Goal: Task Accomplishment & Management: Manage account settings

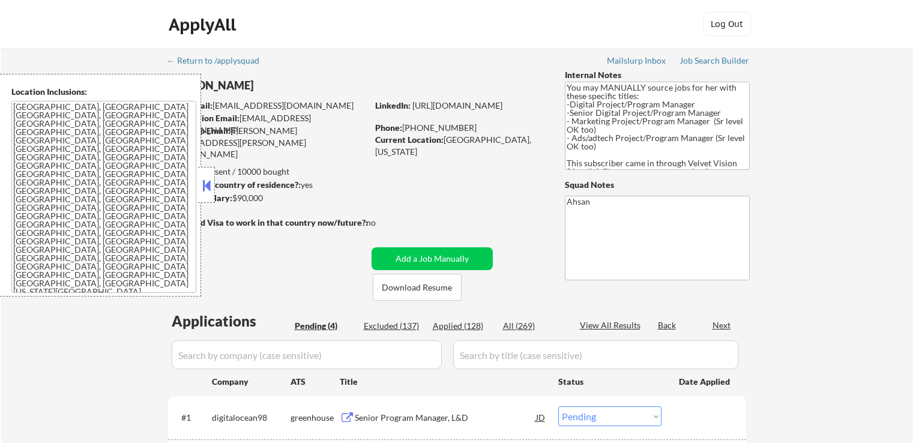
select select ""pending""
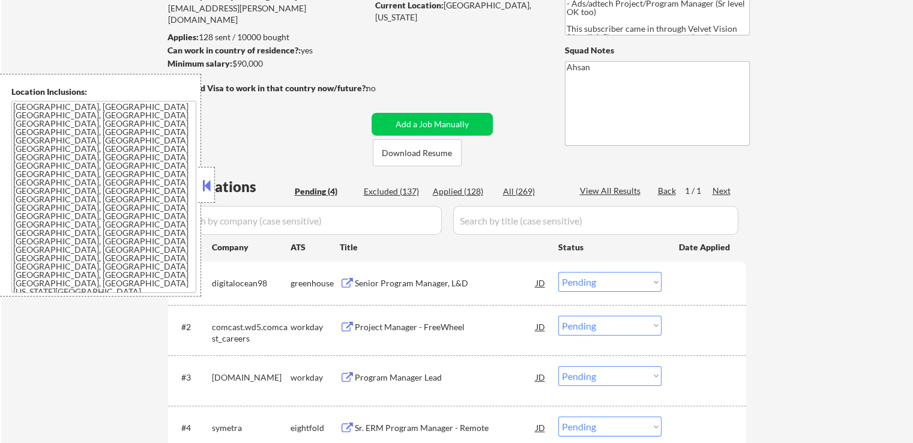
scroll to position [300, 0]
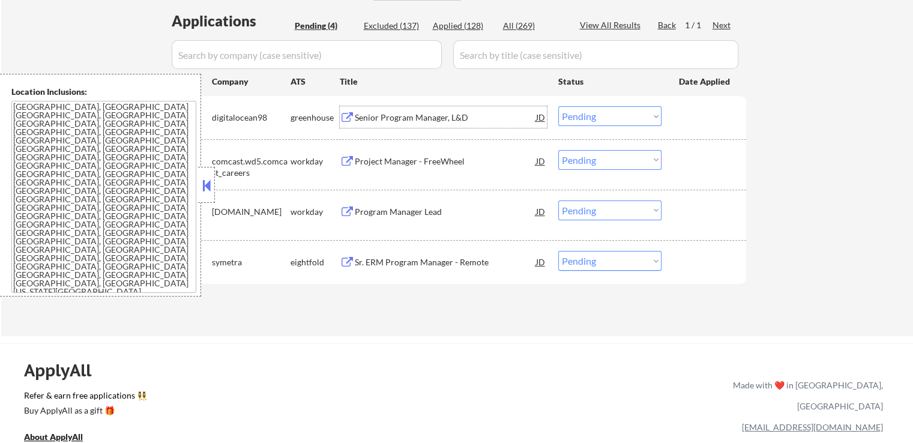
click at [365, 118] on div "Senior Program Manager, L&D" at bounding box center [445, 118] width 181 height 12
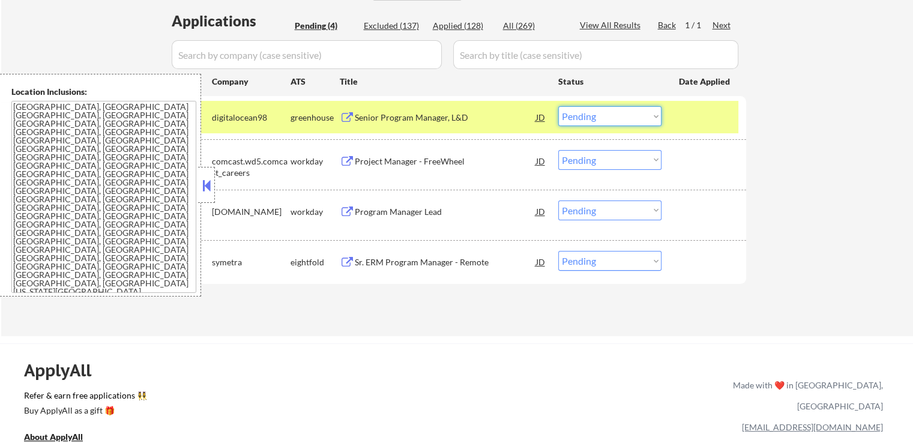
click at [586, 124] on select "Choose an option... Pending Applied Excluded (Questions) Excluded (Expired) Exc…" at bounding box center [610, 116] width 103 height 20
click at [559, 106] on select "Choose an option... Pending Applied Excluded (Questions) Excluded (Expired) Exc…" at bounding box center [610, 116] width 103 height 20
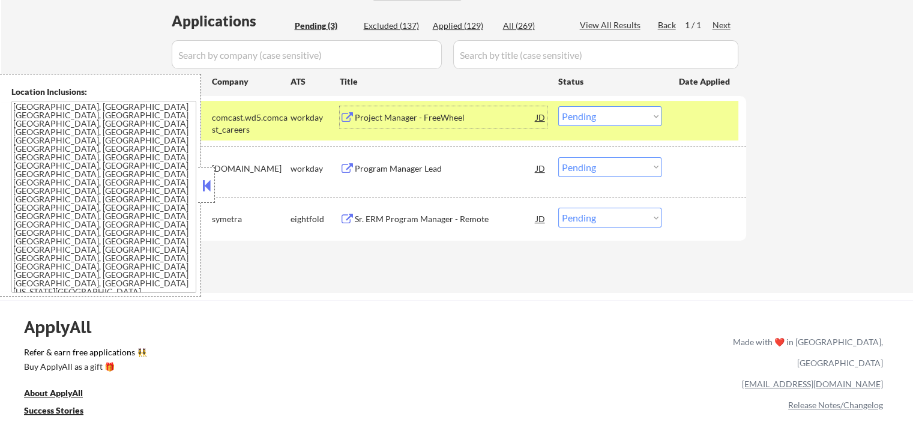
click at [389, 119] on div "Project Manager - FreeWheel" at bounding box center [445, 118] width 181 height 12
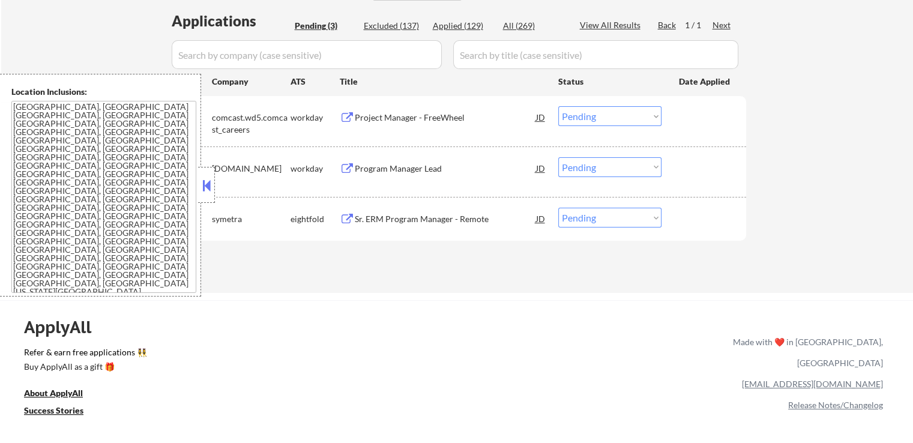
click at [377, 163] on div "Program Manager Lead" at bounding box center [445, 169] width 181 height 12
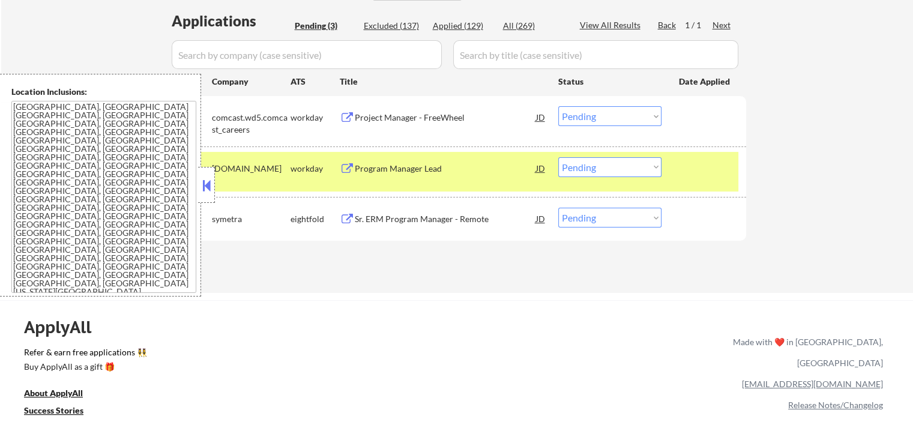
click at [368, 222] on div "Sr. ERM Program Manager - Remote" at bounding box center [445, 219] width 181 height 12
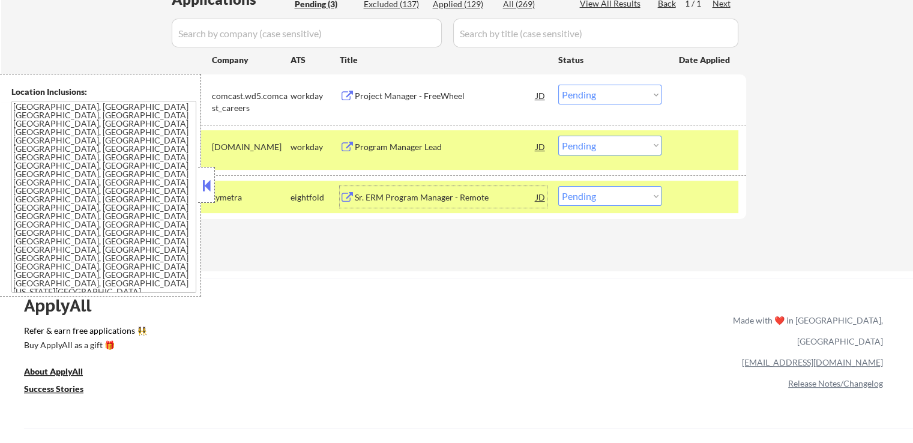
scroll to position [360, 0]
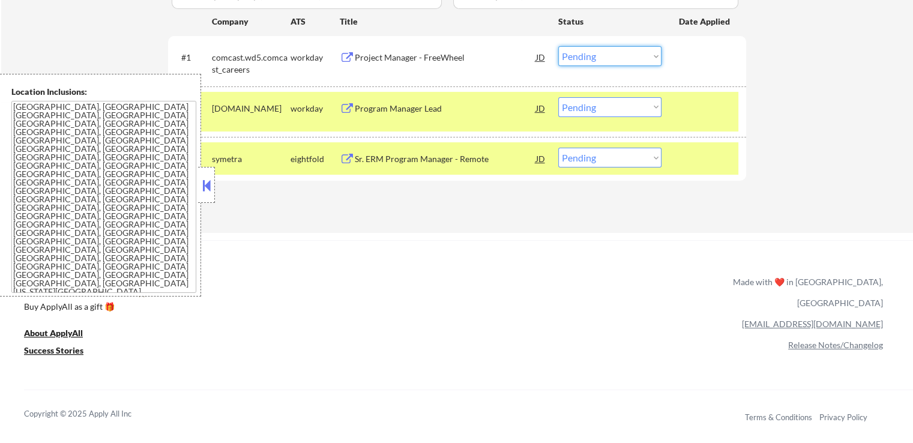
click at [605, 58] on select "Choose an option... Pending Applied Excluded (Questions) Excluded (Expired) Exc…" at bounding box center [610, 56] width 103 height 20
click at [559, 46] on select "Choose an option... Pending Applied Excluded (Questions) Excluded (Expired) Exc…" at bounding box center [610, 56] width 103 height 20
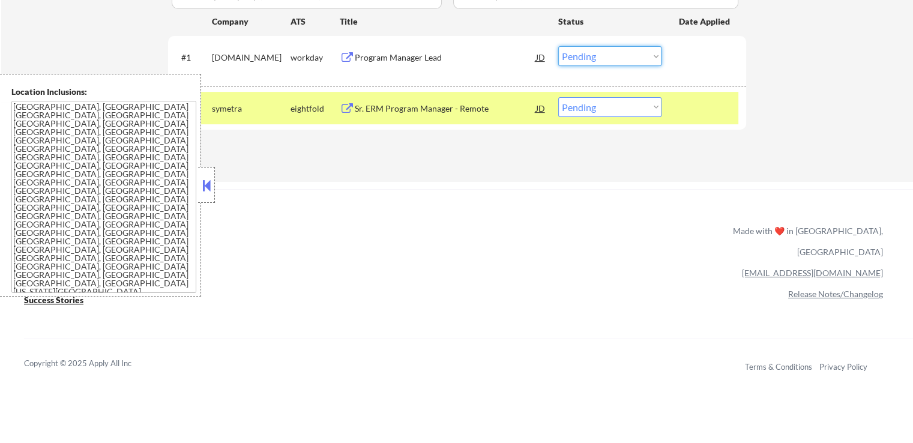
click at [595, 50] on select "Choose an option... Pending Applied Excluded (Questions) Excluded (Expired) Exc…" at bounding box center [610, 56] width 103 height 20
click at [559, 46] on select "Choose an option... Pending Applied Excluded (Questions) Excluded (Expired) Exc…" at bounding box center [610, 56] width 103 height 20
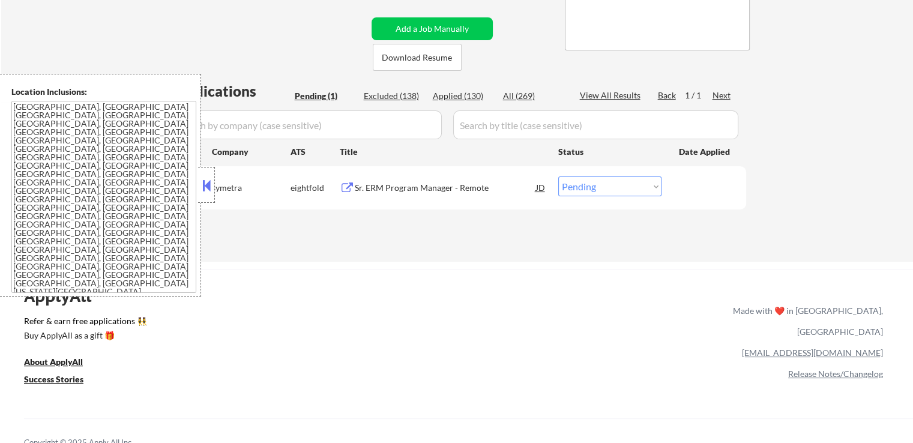
scroll to position [300, 0]
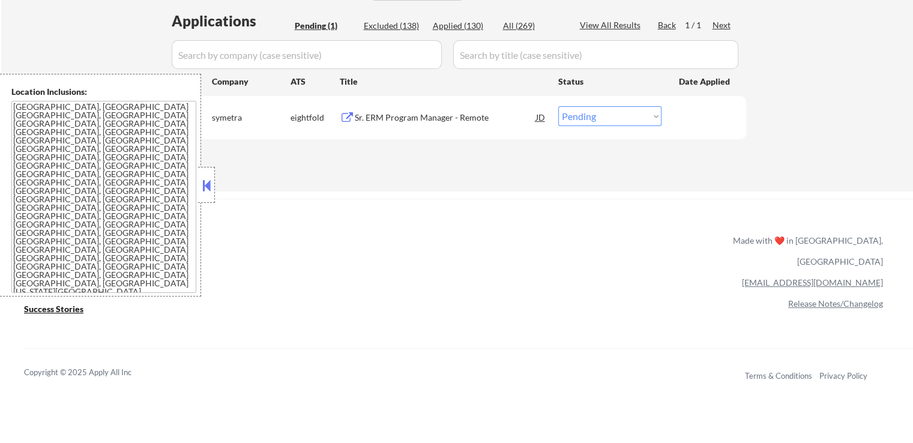
click at [598, 119] on select "Choose an option... Pending Applied Excluded (Questions) Excluded (Expired) Exc…" at bounding box center [610, 116] width 103 height 20
select select ""applied""
click at [559, 106] on select "Choose an option... Pending Applied Excluded (Questions) Excluded (Expired) Exc…" at bounding box center [610, 116] width 103 height 20
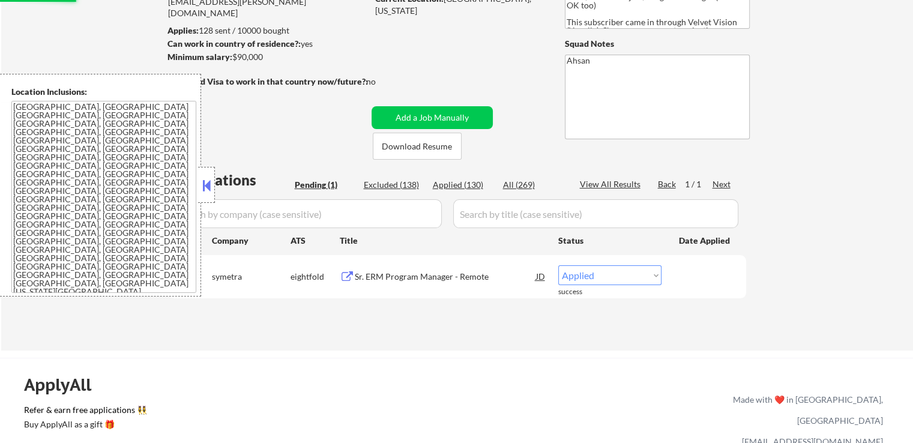
scroll to position [120, 0]
